Goal: Communication & Community: Participate in discussion

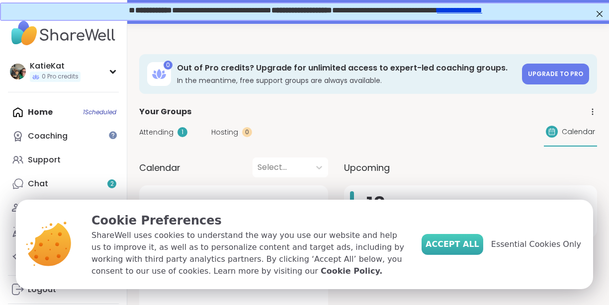
click at [451, 245] on span "Accept All" at bounding box center [453, 245] width 54 height 12
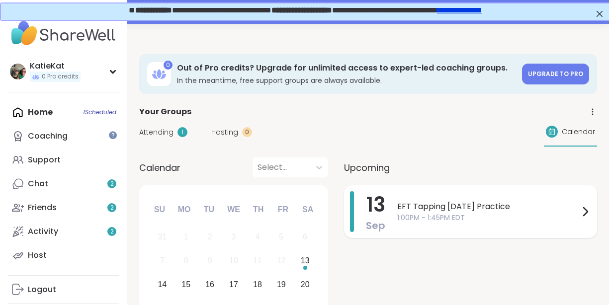
click at [489, 224] on div "EFT Tapping [DATE] Practice 1:00PM - 1:45PM EDT" at bounding box center [494, 212] width 194 height 41
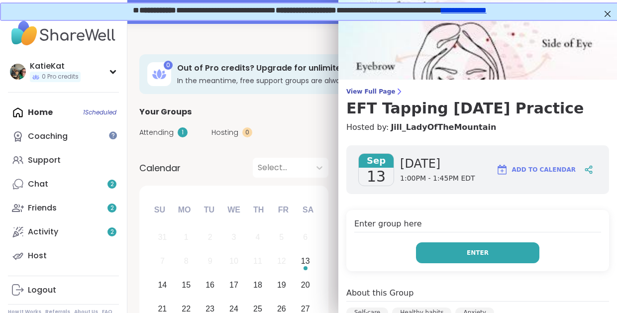
click at [486, 257] on button "Enter" at bounding box center [477, 252] width 123 height 21
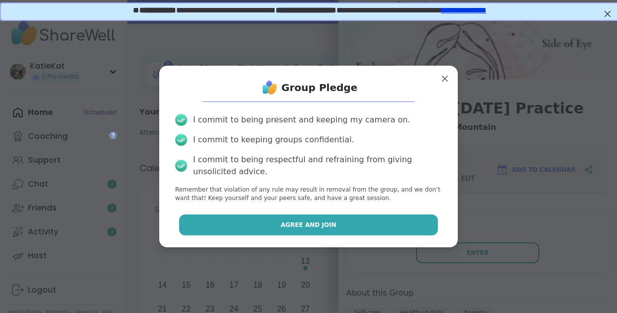
click at [320, 226] on span "Agree and Join" at bounding box center [309, 224] width 56 height 9
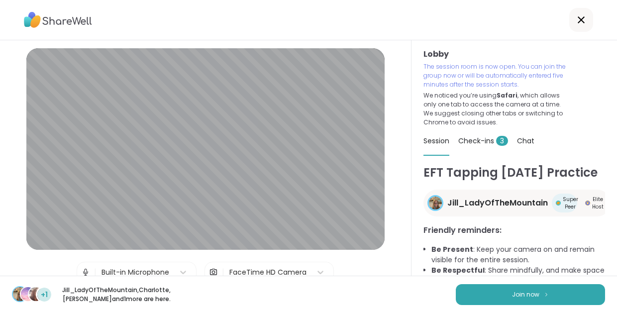
scroll to position [20, 0]
click at [511, 291] on button "Join now" at bounding box center [530, 294] width 149 height 21
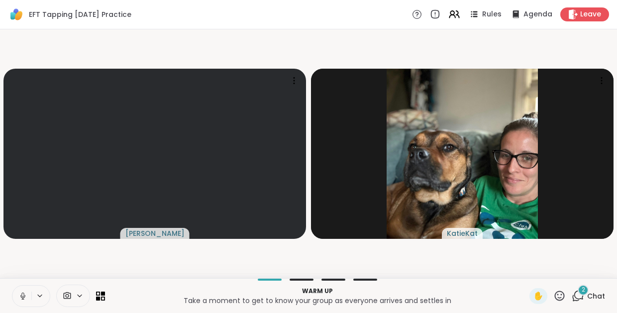
click at [577, 297] on icon at bounding box center [578, 296] width 12 height 12
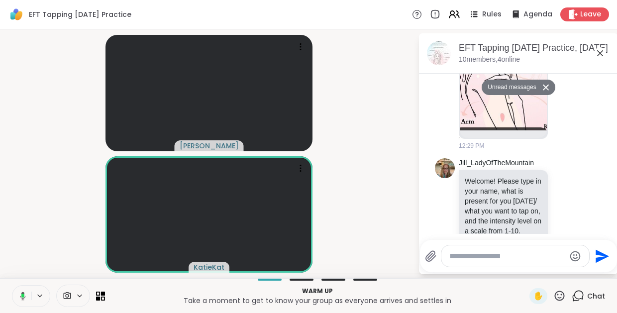
scroll to position [332, 0]
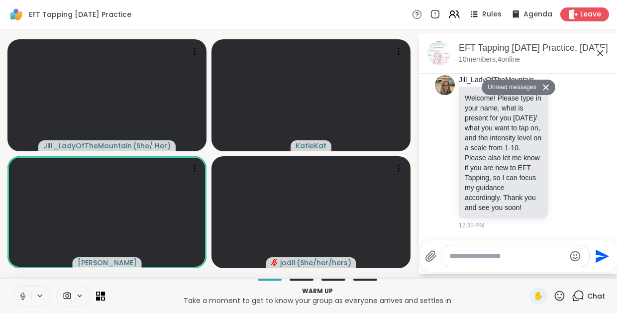
click at [492, 257] on textarea "Type your message" at bounding box center [507, 256] width 116 height 10
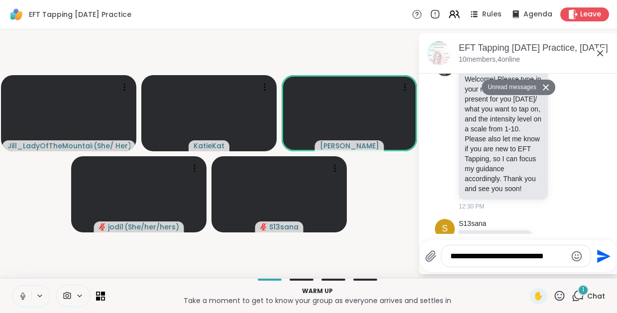
scroll to position [385, 0]
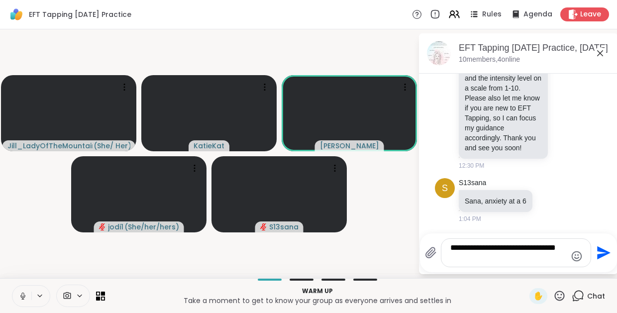
type textarea "**********"
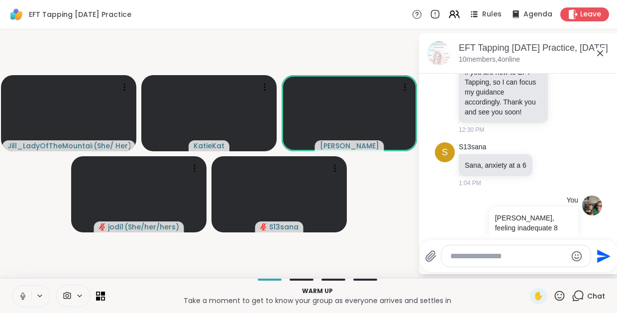
scroll to position [424, 0]
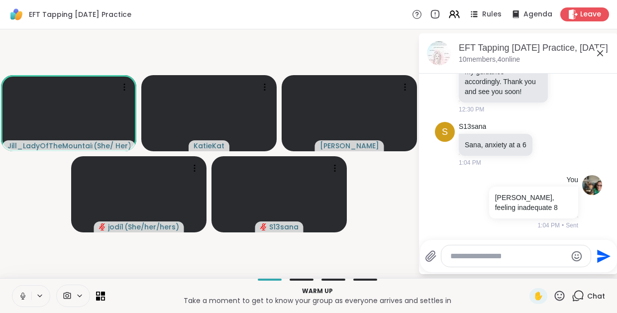
click at [25, 296] on icon at bounding box center [22, 296] width 9 height 9
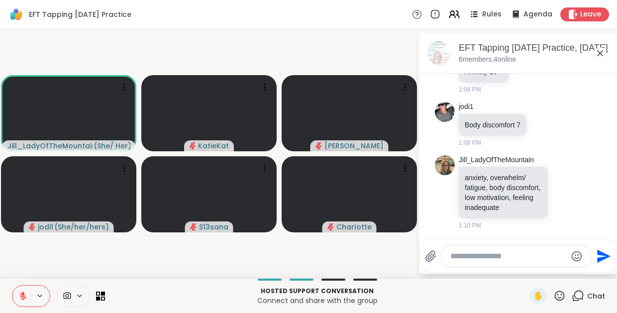
scroll to position [791, 0]
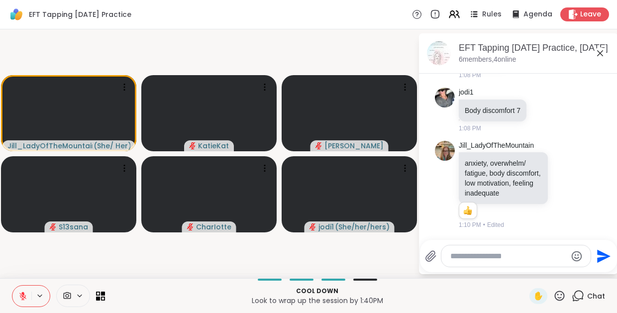
click at [499, 259] on textarea "Type your message" at bounding box center [508, 256] width 116 height 10
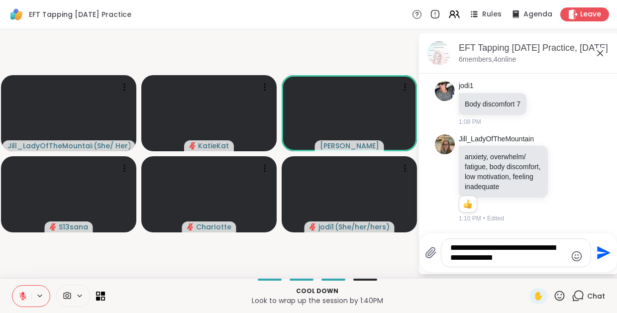
type textarea "**********"
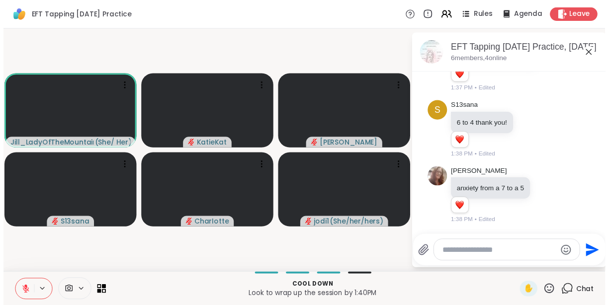
scroll to position [1165, 0]
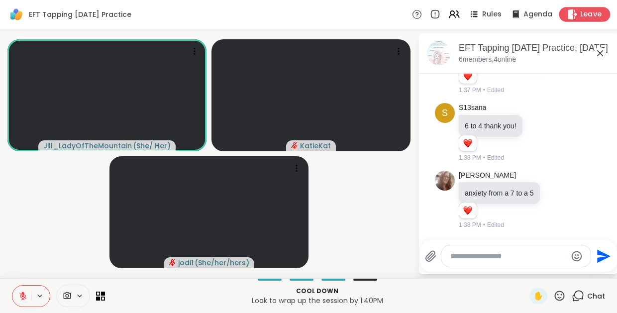
click at [588, 18] on span "Leave" at bounding box center [591, 14] width 22 height 10
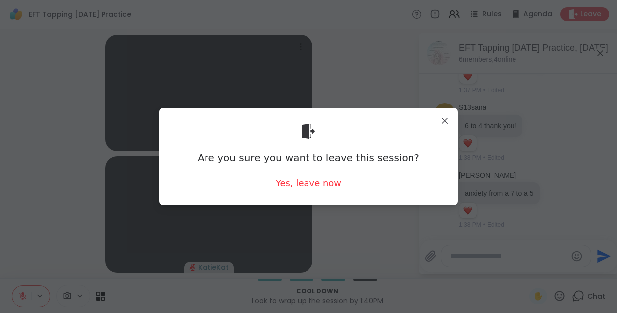
click at [298, 182] on div "Yes, leave now" at bounding box center [309, 183] width 66 height 12
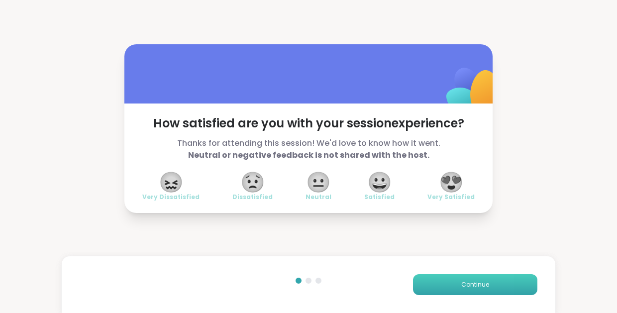
click at [472, 286] on span "Continue" at bounding box center [475, 284] width 28 height 9
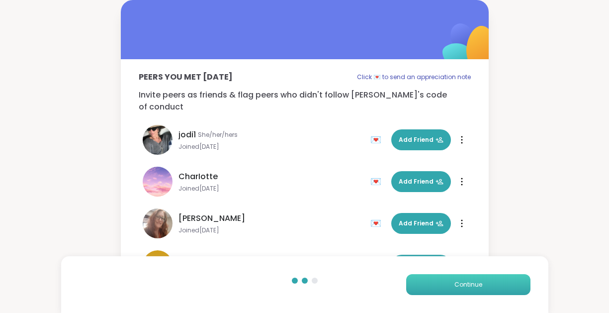
click at [472, 286] on span "Continue" at bounding box center [469, 284] width 28 height 9
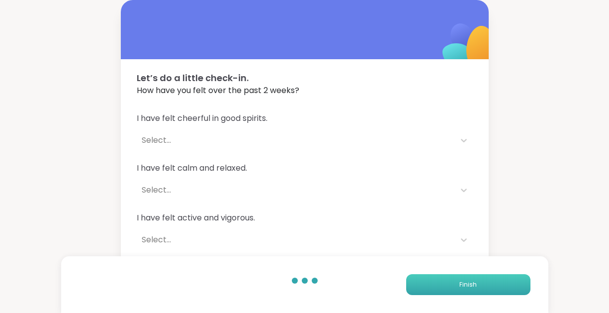
click at [472, 286] on span "Finish" at bounding box center [468, 284] width 17 height 9
